Goal: Task Accomplishment & Management: Manage account settings

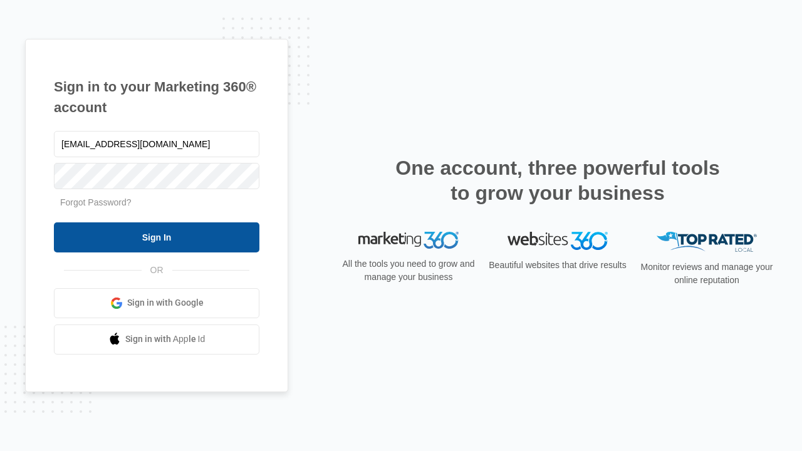
click at [157, 237] on input "Sign In" at bounding box center [156, 237] width 205 height 30
